Goal: Find specific page/section: Find specific page/section

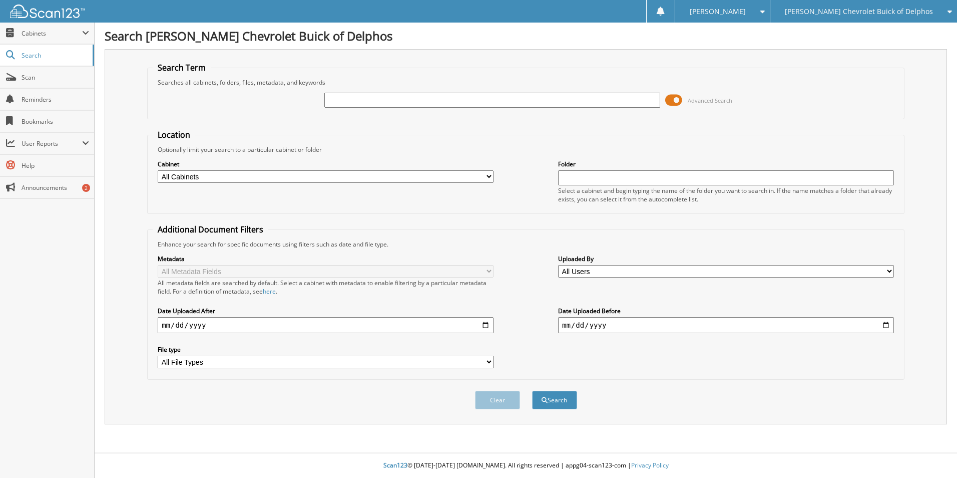
click at [339, 102] on input "text" at bounding box center [492, 100] width 336 height 15
type input "6021419"
click at [532, 391] on button "Search" at bounding box center [554, 400] width 45 height 19
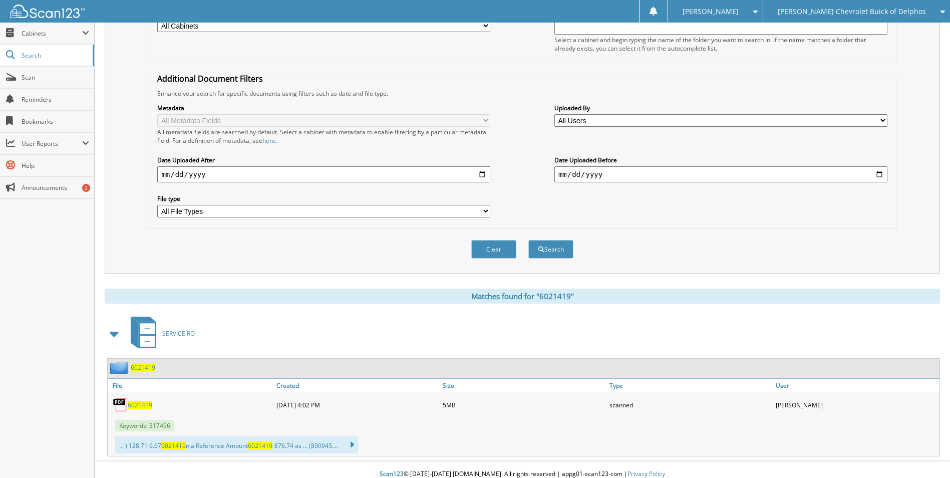
scroll to position [160, 0]
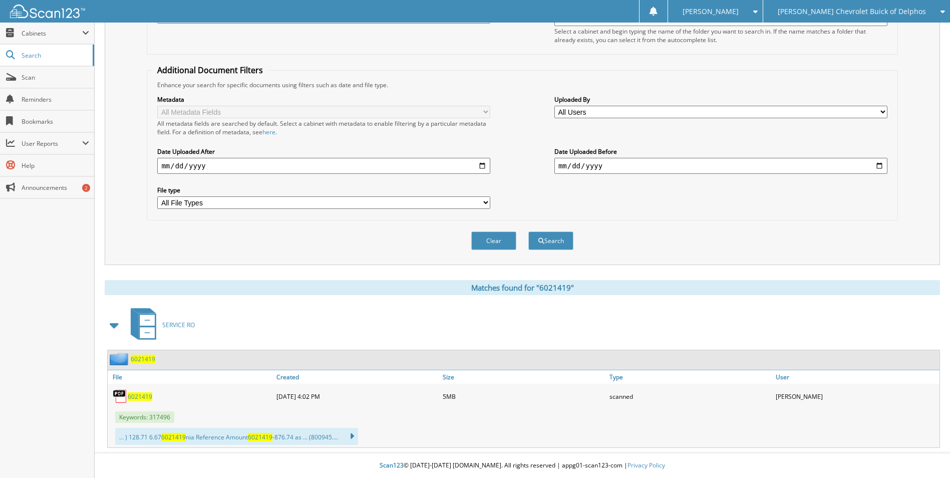
click at [136, 396] on span "6021419" at bounding box center [140, 396] width 25 height 9
